Goal: Communication & Community: Answer question/provide support

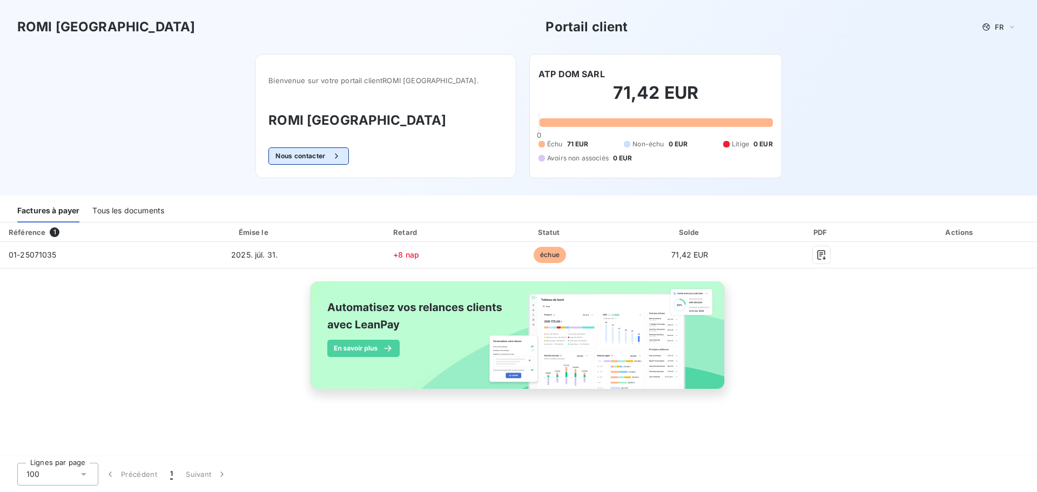
click at [325, 152] on button "Nous contacter" at bounding box center [308, 155] width 80 height 17
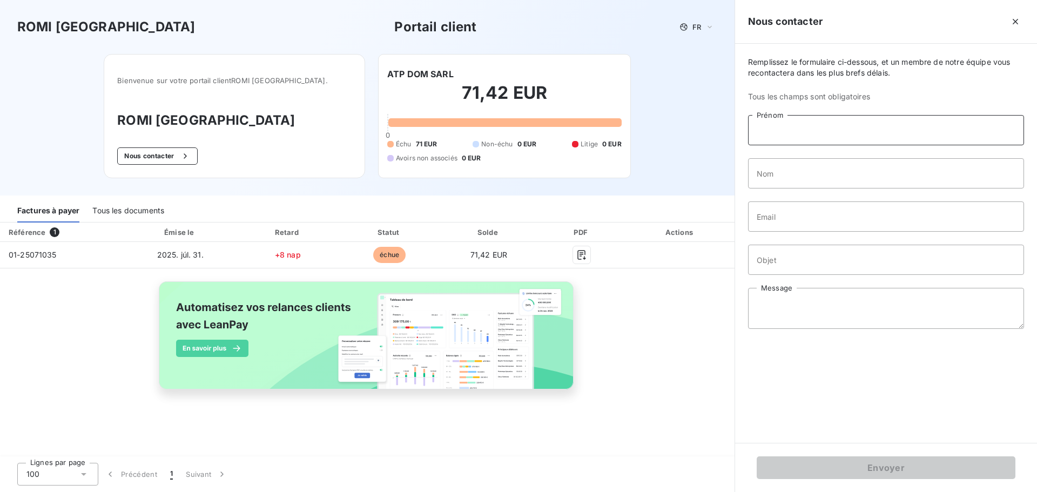
click at [787, 131] on input "Prénom" at bounding box center [886, 130] width 276 height 30
type input "ATP DOM"
click at [781, 219] on input "Email" at bounding box center [886, 217] width 276 height 30
type input "[EMAIL_ADDRESS][DOMAIN_NAME]"
type input "[PERSON_NAME]"
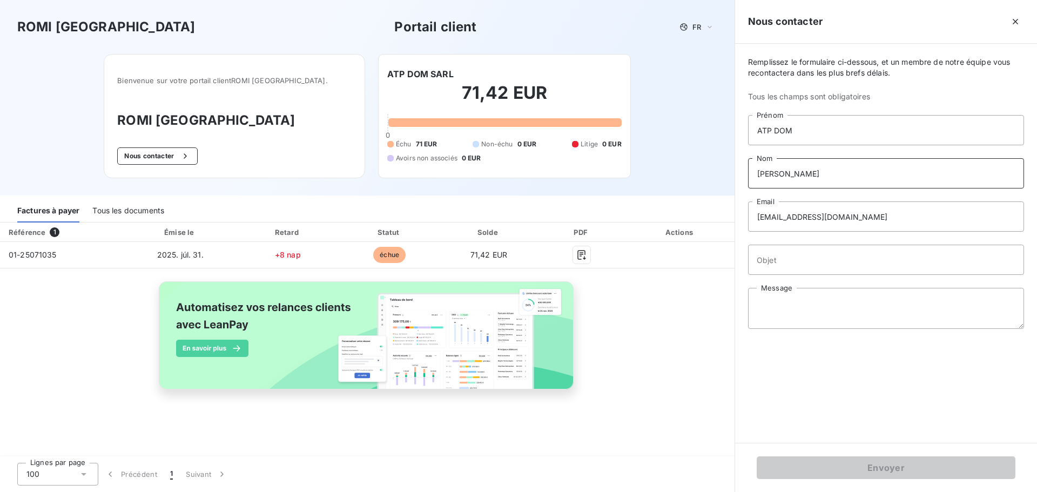
drag, startPoint x: 776, startPoint y: 172, endPoint x: 746, endPoint y: 172, distance: 30.8
click at [746, 172] on div "Remplissez le formulaire ci-dessous, et un membre de notre équipe vous recontac…" at bounding box center [886, 243] width 302 height 399
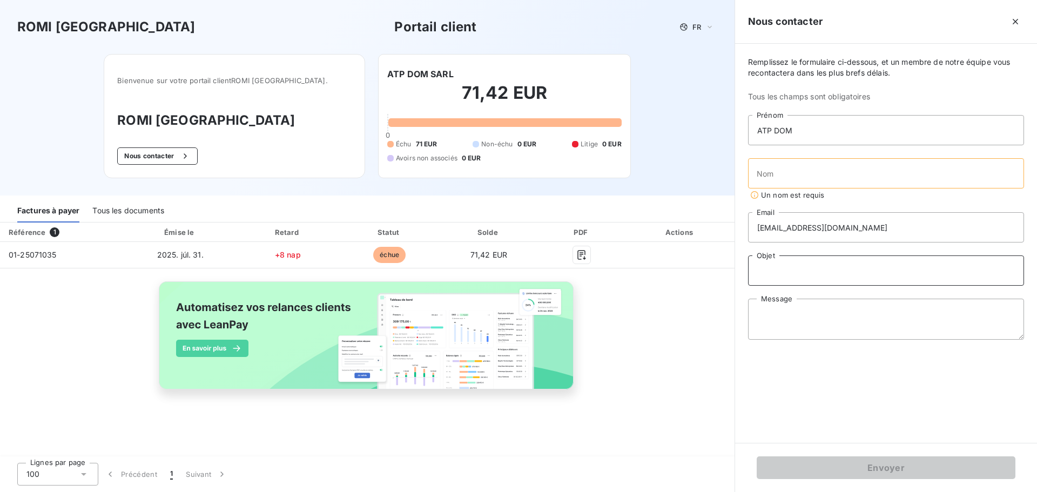
click at [784, 274] on input "Objet" at bounding box center [886, 271] width 276 height 30
type input "Facture payé"
click at [799, 314] on textarea "Message" at bounding box center [886, 319] width 276 height 41
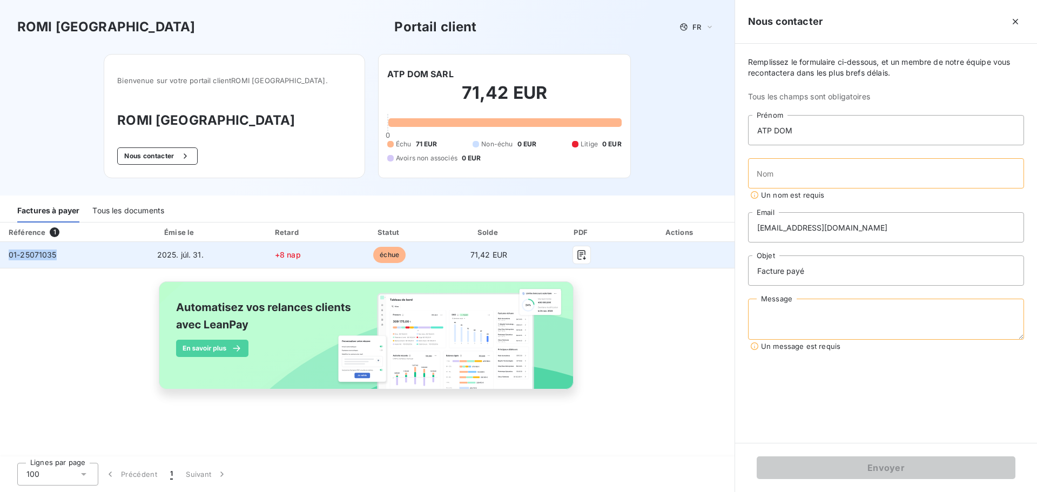
drag, startPoint x: 9, startPoint y: 253, endPoint x: 64, endPoint y: 255, distance: 55.1
click at [64, 255] on td "01-25071035" at bounding box center [62, 255] width 124 height 26
copy span "01-25071035"
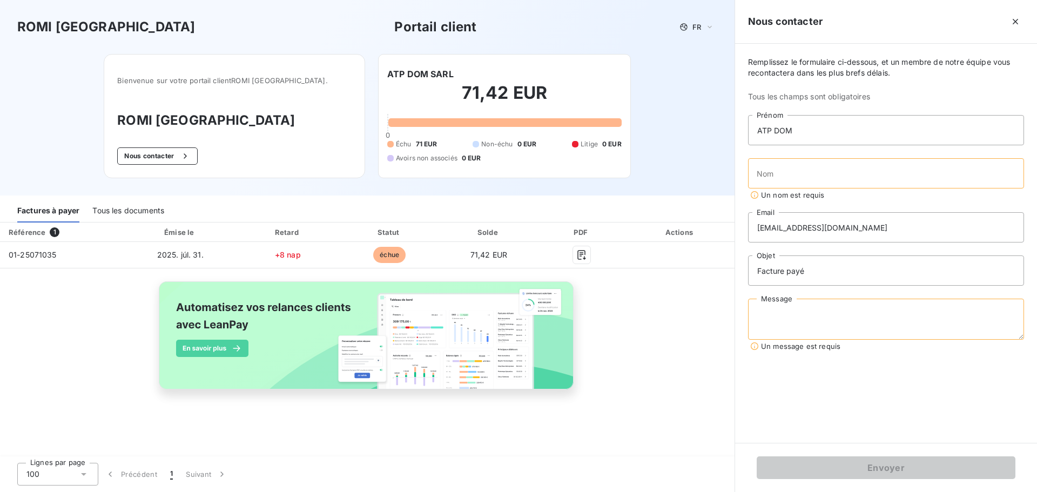
click at [763, 320] on textarea "Message" at bounding box center [886, 319] width 276 height 41
paste textarea "Cette facture a été payée [DATE]."
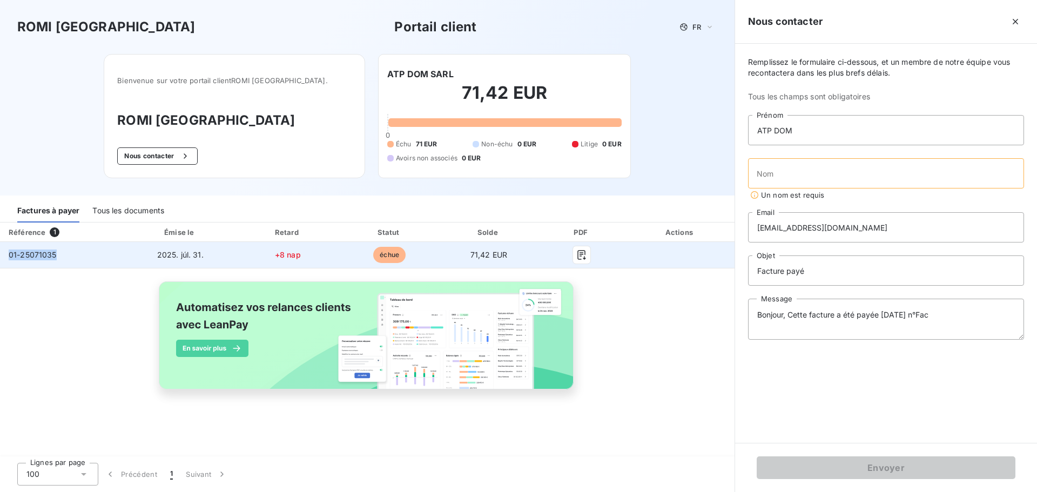
drag, startPoint x: 9, startPoint y: 256, endPoint x: 83, endPoint y: 260, distance: 74.1
click at [83, 260] on td "01-25071035" at bounding box center [62, 255] width 124 height 26
copy span "01-25071035"
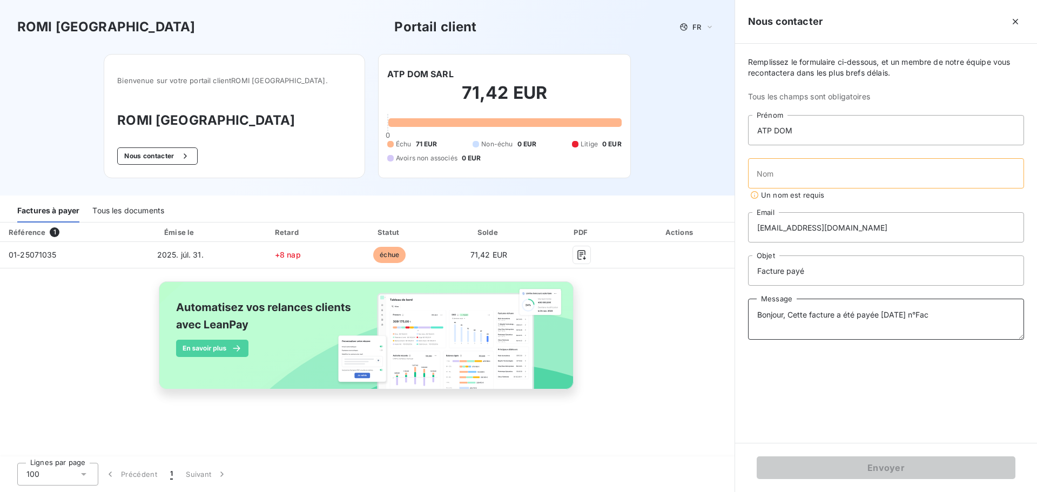
click at [963, 317] on textarea "Bonjour, Cette facture a été payée [DATE] n°Fac" at bounding box center [886, 319] width 276 height 41
paste textarea "01-25071035"
click at [924, 316] on textarea "Bonjour, Cette facture a été payée [DATE] n°Fac 01-25071035. Cordialement" at bounding box center [886, 319] width 276 height 41
click at [994, 314] on textarea "Bonjour, Cette facture a été payée [DATE] (n°Fac 01-25071035. Cordialement" at bounding box center [886, 319] width 276 height 41
type textarea "Bonjour, Cette facture a été payée [DATE] (n°Fac 01-25071035). Cordialement"
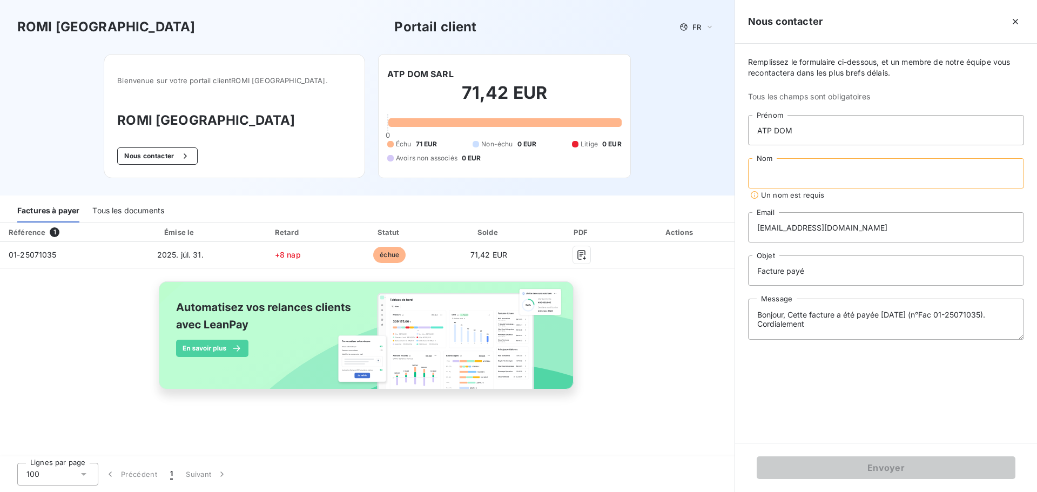
click at [778, 171] on input "Nom" at bounding box center [886, 173] width 276 height 30
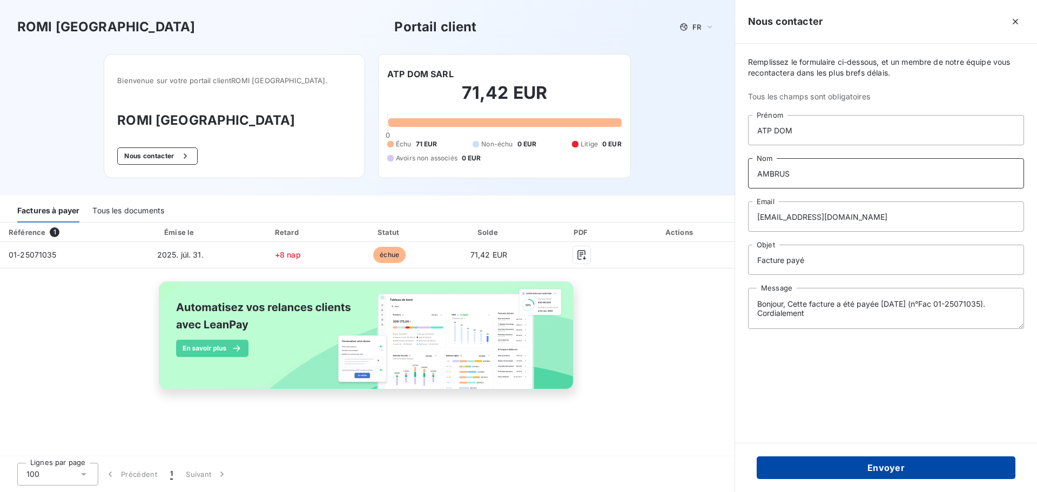
type input "AMBRUS"
click at [882, 468] on button "Envoyer" at bounding box center [886, 468] width 259 height 23
